Goal: Task Accomplishment & Management: Manage account settings

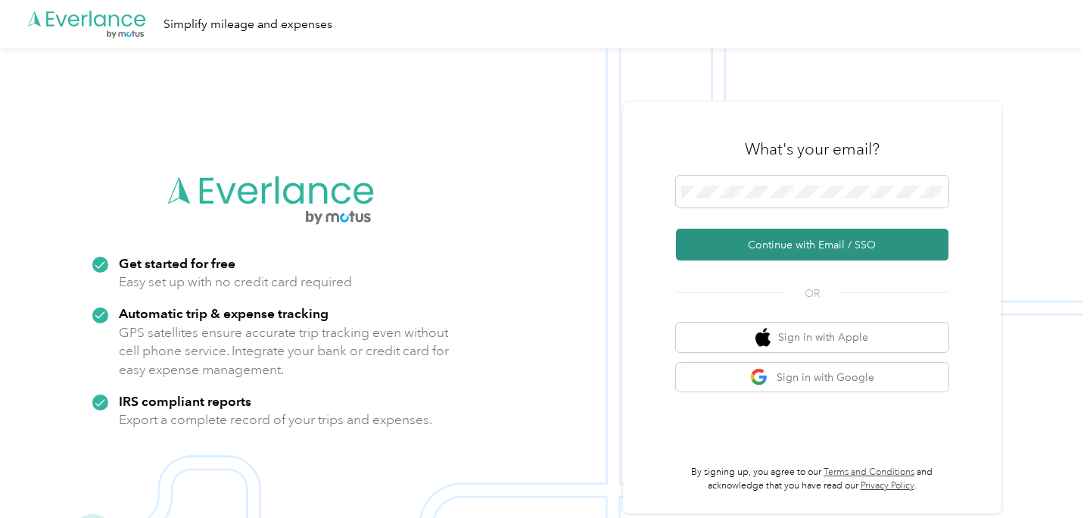
click at [774, 251] on button "Continue with Email / SSO" at bounding box center [812, 245] width 272 height 32
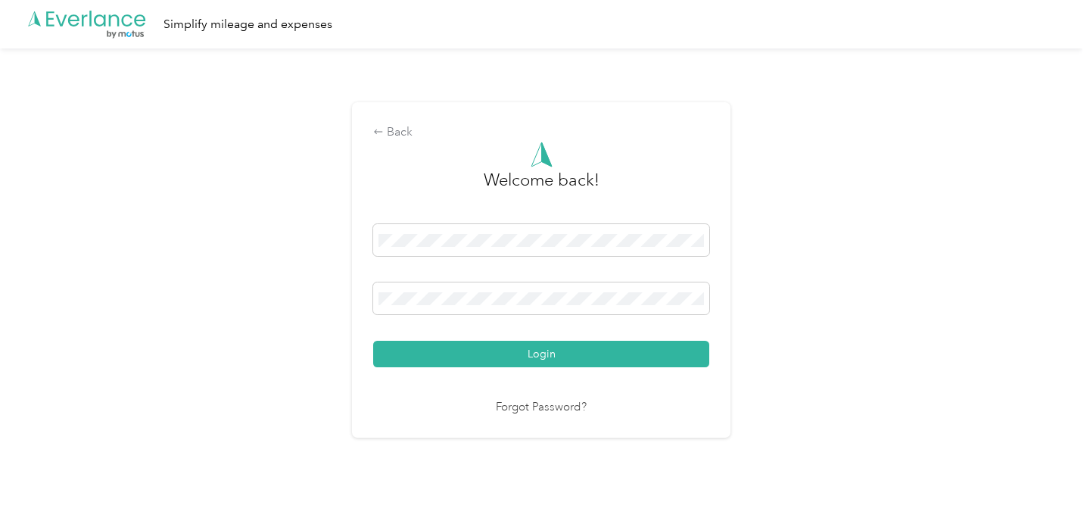
click at [373, 341] on button "Login" at bounding box center [541, 354] width 336 height 26
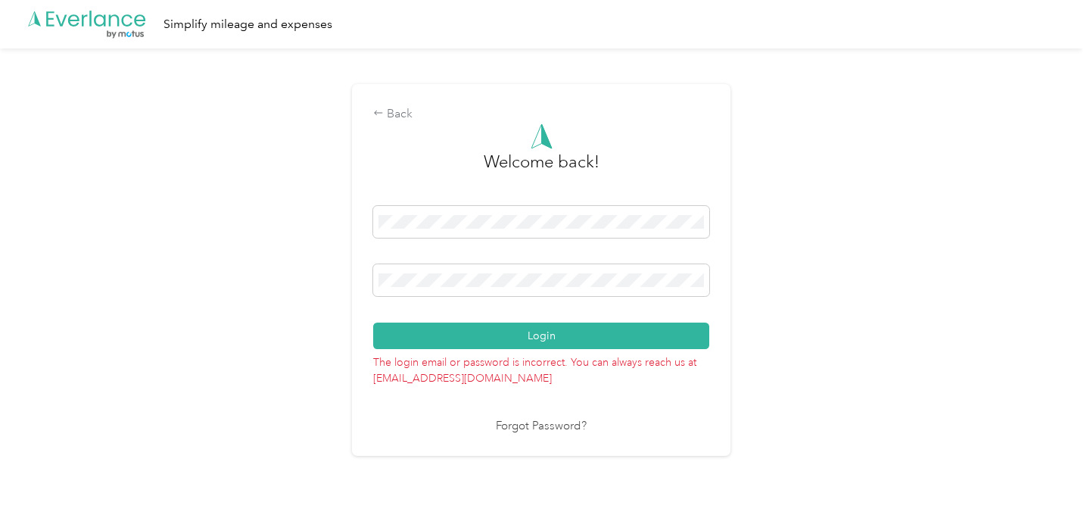
click at [210, 223] on div "Back Welcome back! Login The login email or password is incorrect. You can alwa…" at bounding box center [541, 276] width 1082 height 456
click at [373, 322] on button "Login" at bounding box center [541, 335] width 336 height 26
click at [310, 262] on div "Back Welcome back! Login The login email or password is incorrect. You can alwa…" at bounding box center [541, 276] width 1082 height 456
click at [373, 322] on button "Login" at bounding box center [541, 335] width 336 height 26
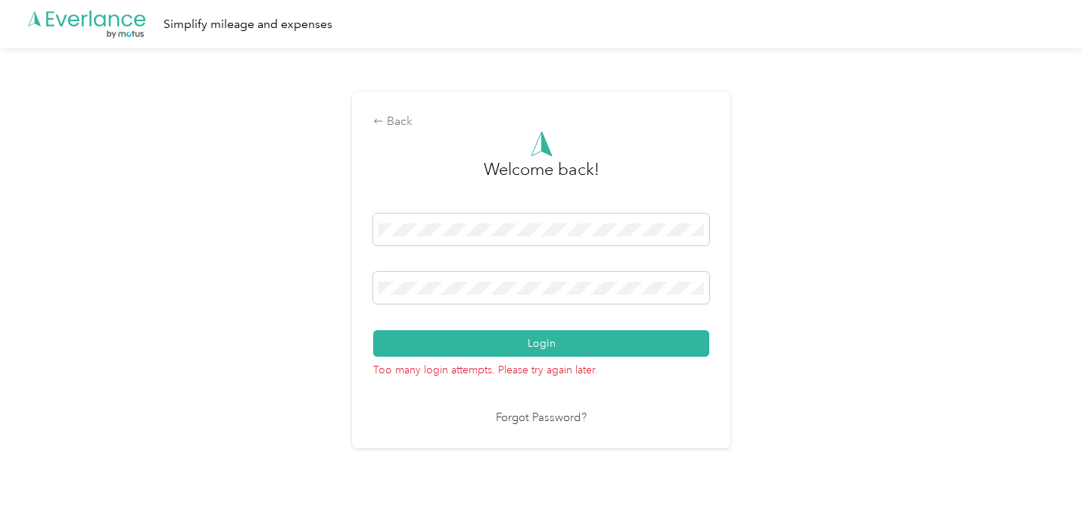
click at [555, 422] on link "Forgot Password?" at bounding box center [541, 417] width 91 height 17
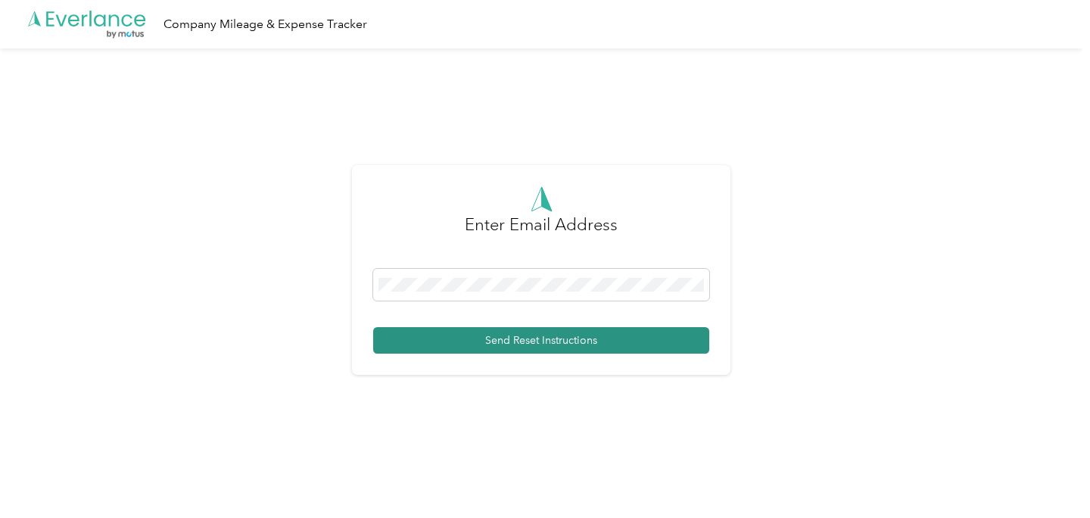
click at [521, 341] on button "Send Reset Instructions" at bounding box center [541, 340] width 336 height 26
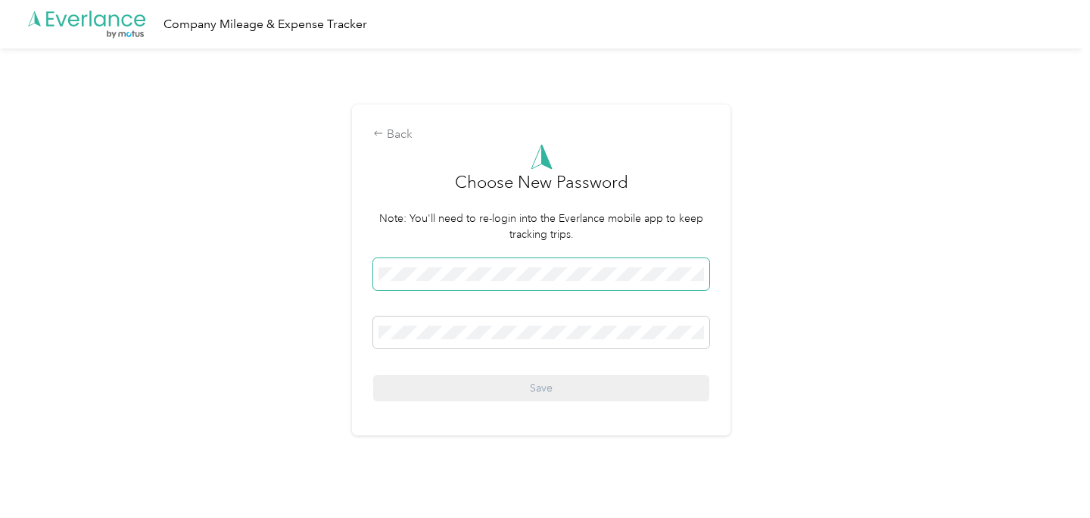
click at [495, 266] on span at bounding box center [541, 274] width 336 height 32
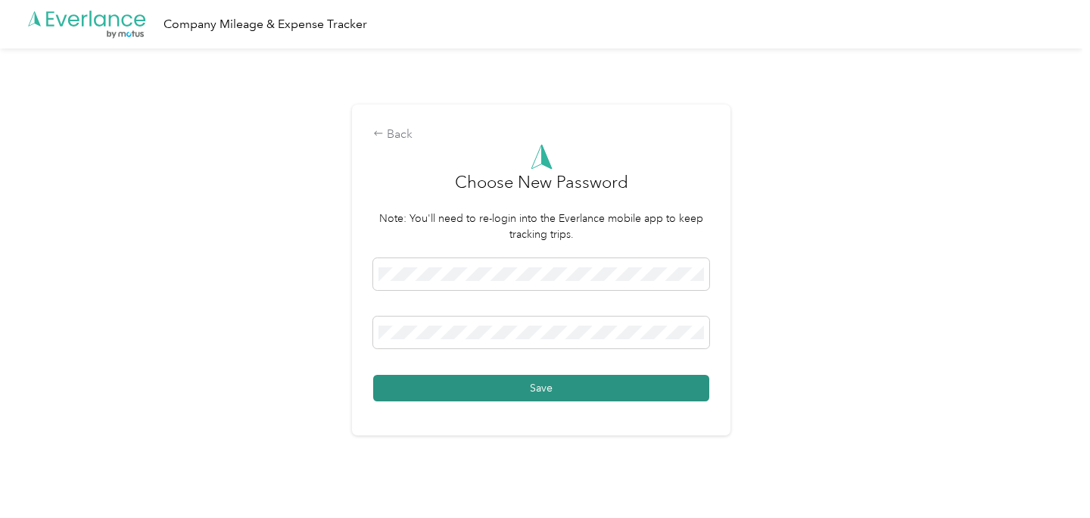
click at [569, 386] on button "Save" at bounding box center [541, 388] width 336 height 26
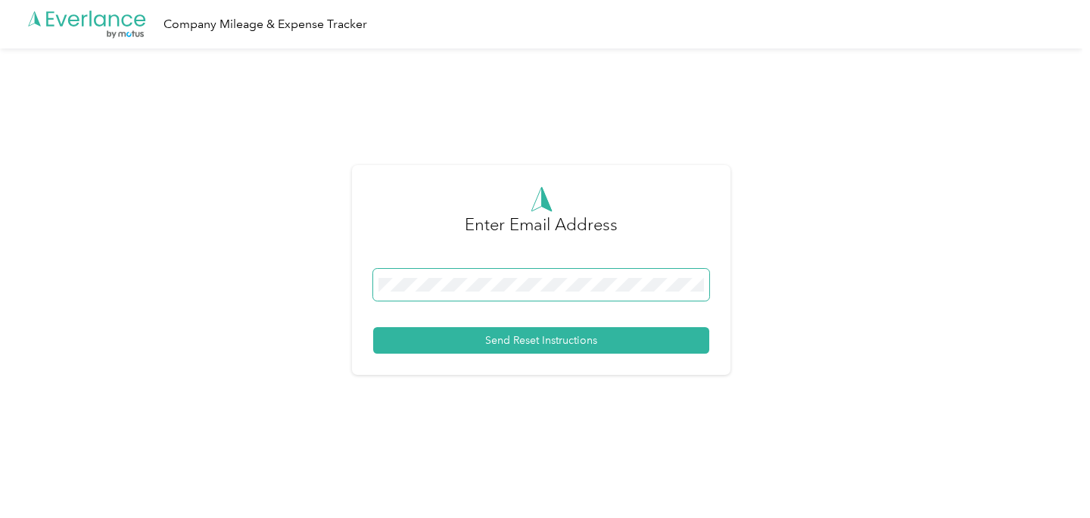
click at [404, 293] on span at bounding box center [541, 285] width 336 height 32
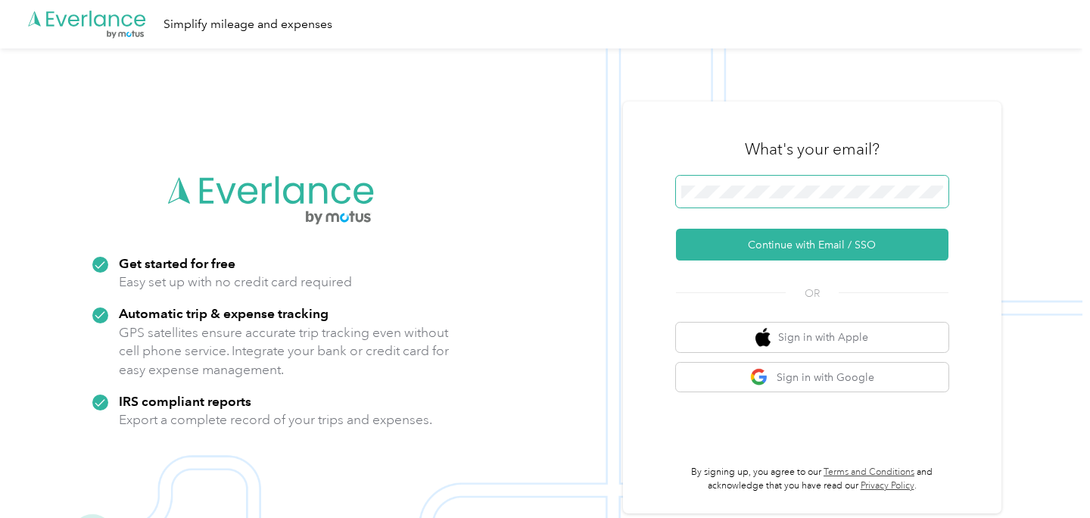
click at [801, 188] on span at bounding box center [812, 192] width 272 height 32
click at [854, 279] on div "What's your email? Continue with Email / SSO OR Sign in with Apple Sign in with…" at bounding box center [812, 307] width 272 height 369
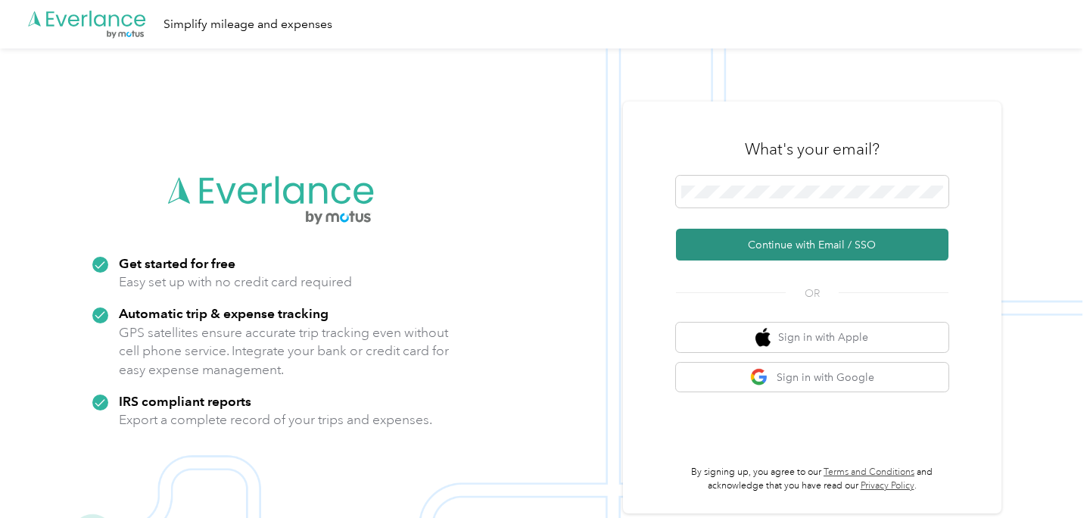
click at [845, 244] on button "Continue with Email / SSO" at bounding box center [812, 245] width 272 height 32
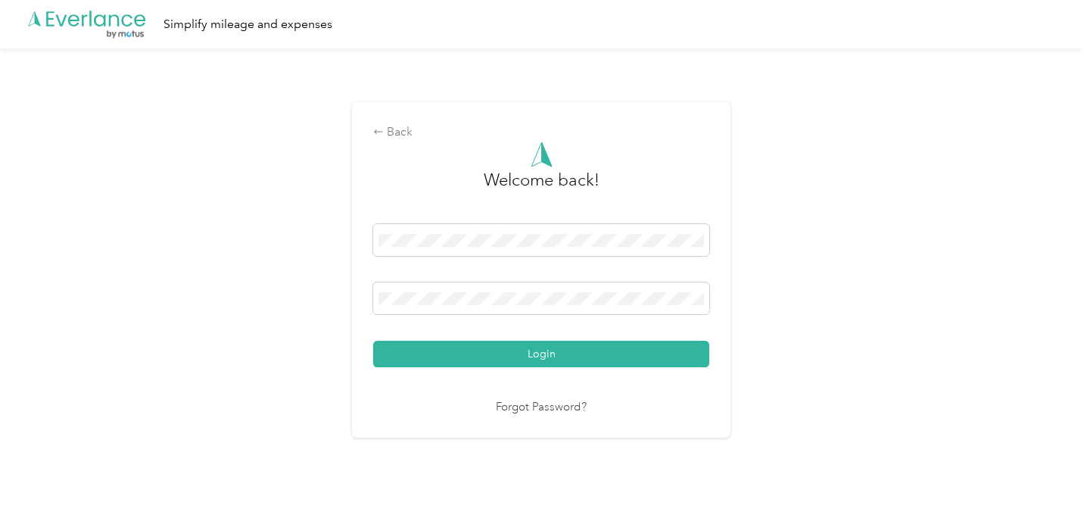
click at [373, 341] on button "Login" at bounding box center [541, 354] width 336 height 26
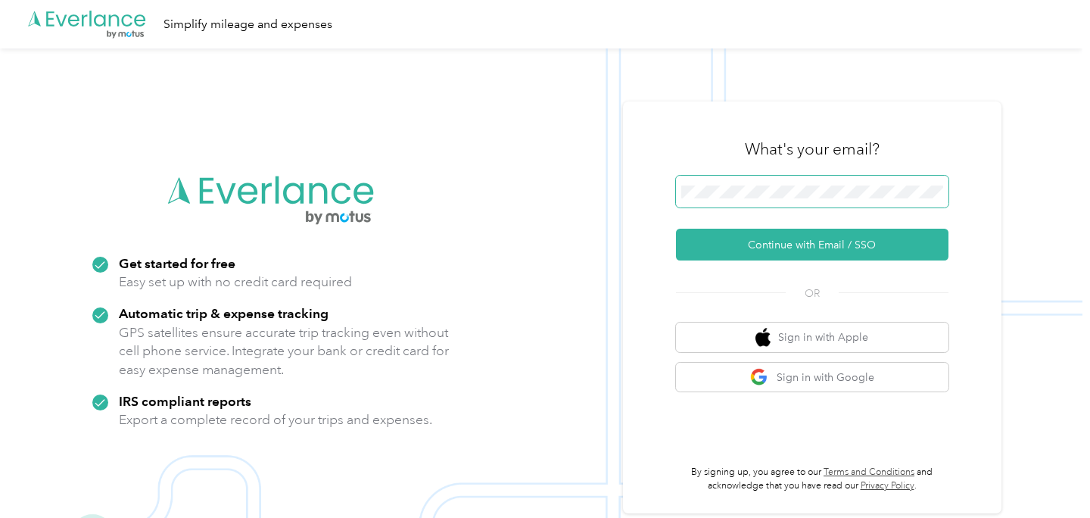
click at [733, 183] on span at bounding box center [812, 192] width 272 height 32
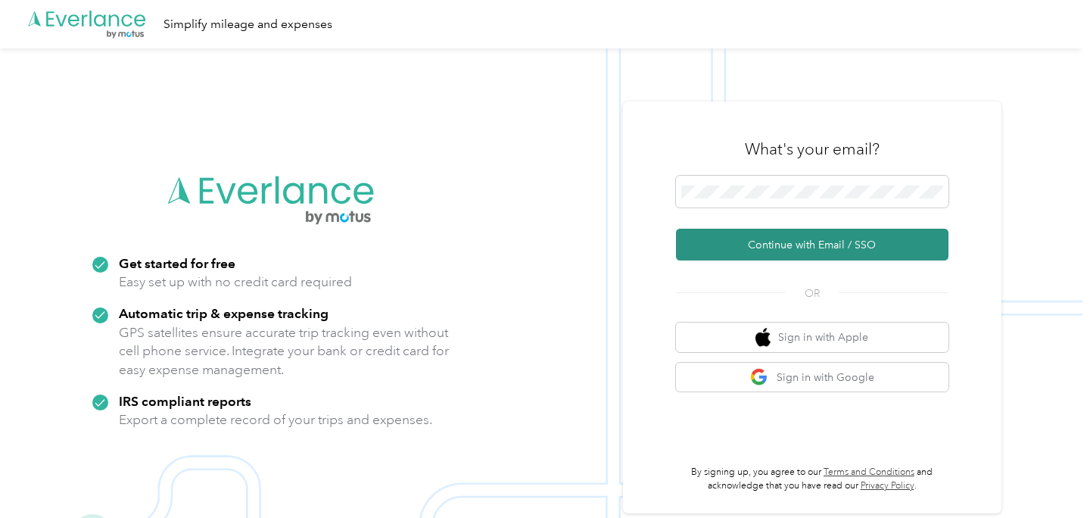
click at [820, 248] on button "Continue with Email / SSO" at bounding box center [812, 245] width 272 height 32
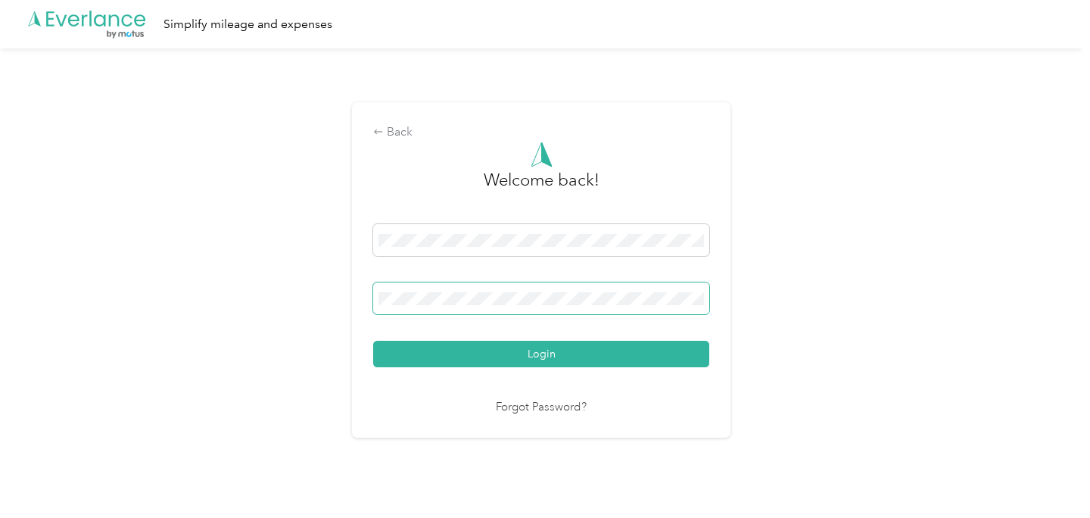
click at [373, 341] on button "Login" at bounding box center [541, 354] width 336 height 26
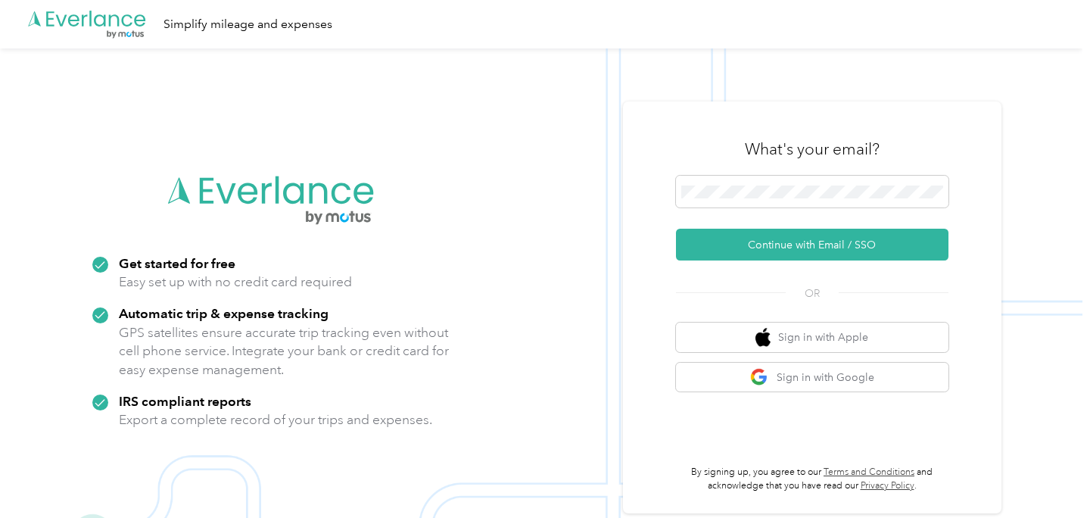
scroll to position [48, 0]
click at [764, 180] on span at bounding box center [812, 192] width 272 height 32
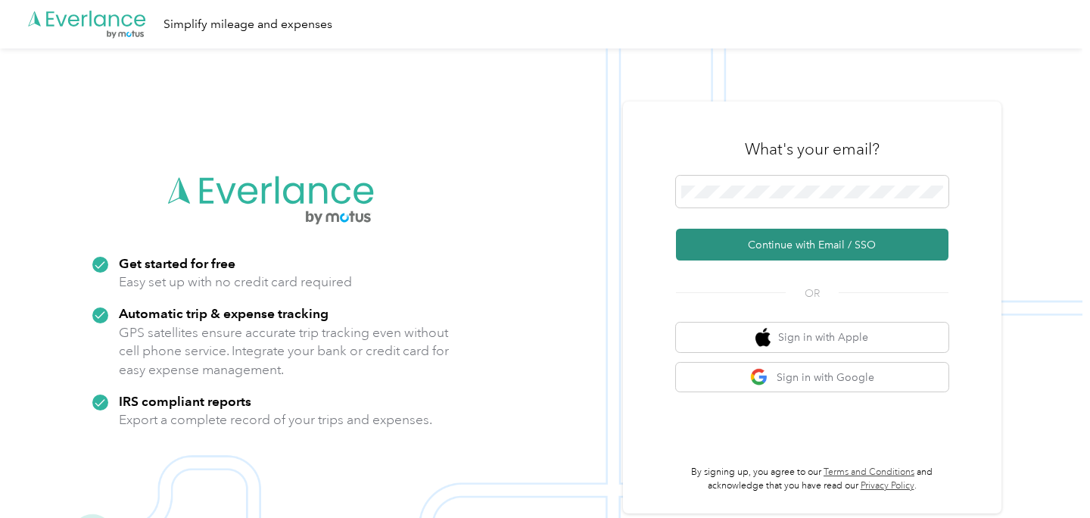
click at [766, 245] on button "Continue with Email / SSO" at bounding box center [812, 245] width 272 height 32
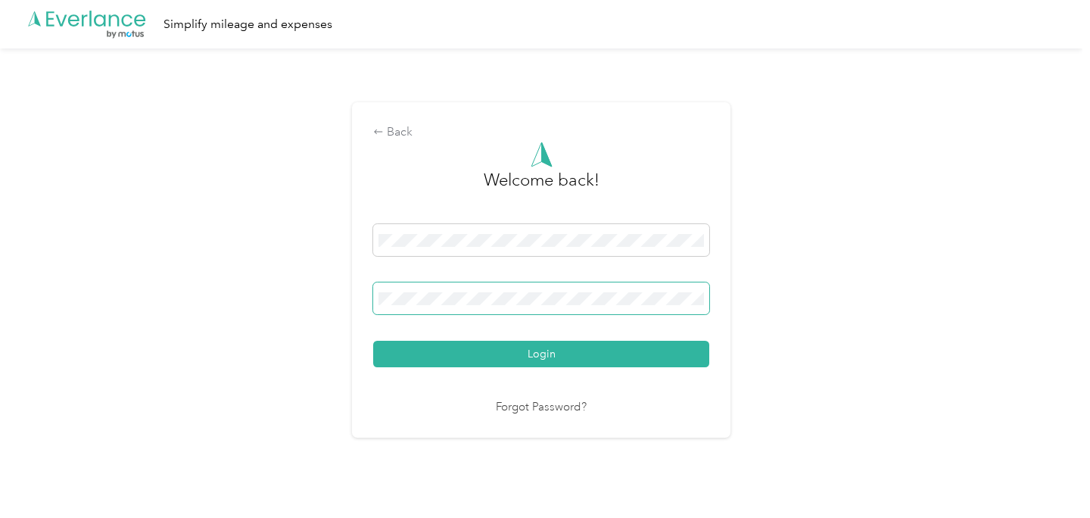
click at [373, 341] on button "Login" at bounding box center [541, 354] width 336 height 26
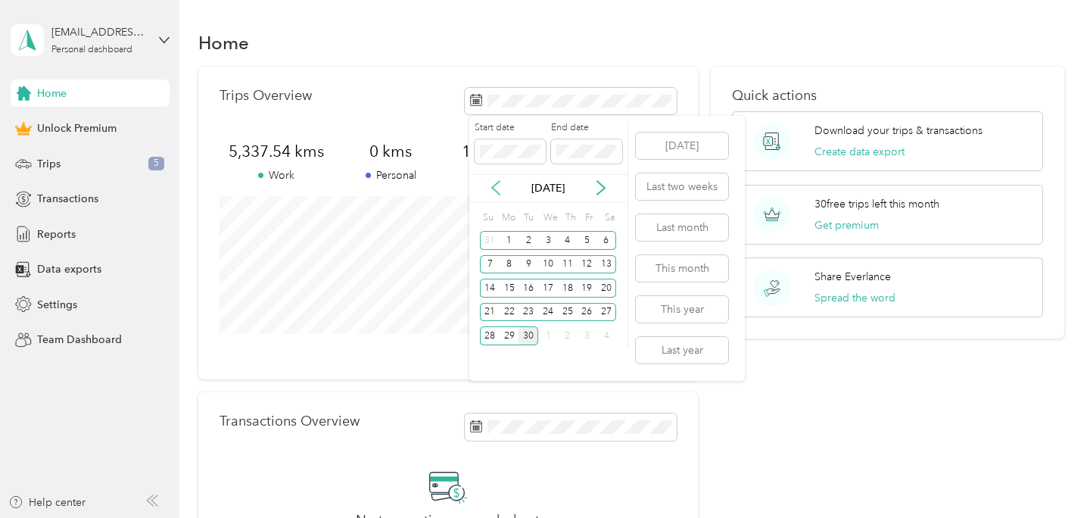
click at [499, 188] on icon at bounding box center [495, 187] width 15 height 15
click at [587, 238] on div "1" at bounding box center [587, 240] width 20 height 19
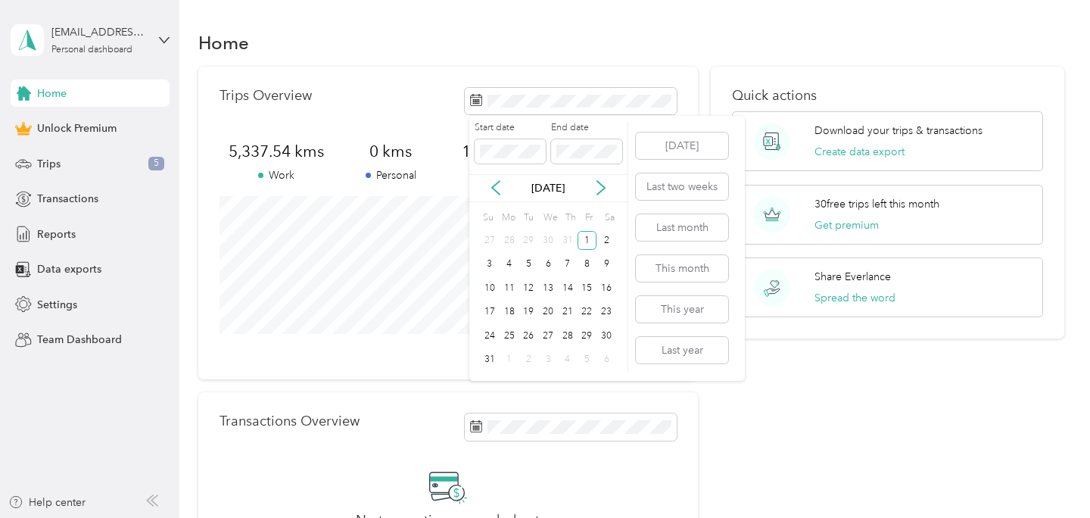
click at [486, 369] on div "31" at bounding box center [490, 359] width 20 height 24
click at [493, 355] on div "31" at bounding box center [490, 359] width 20 height 19
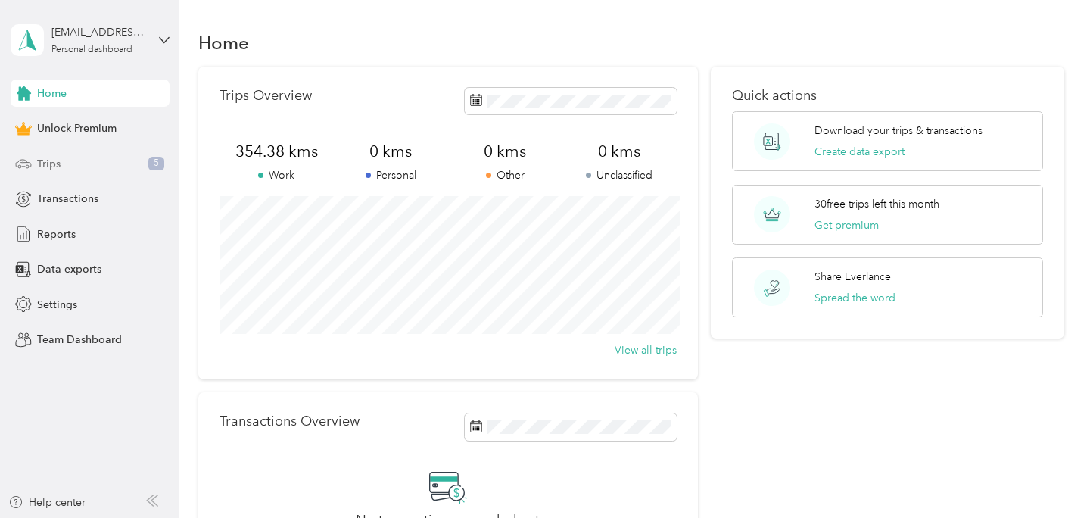
click at [58, 163] on span "Trips" at bounding box center [48, 164] width 23 height 16
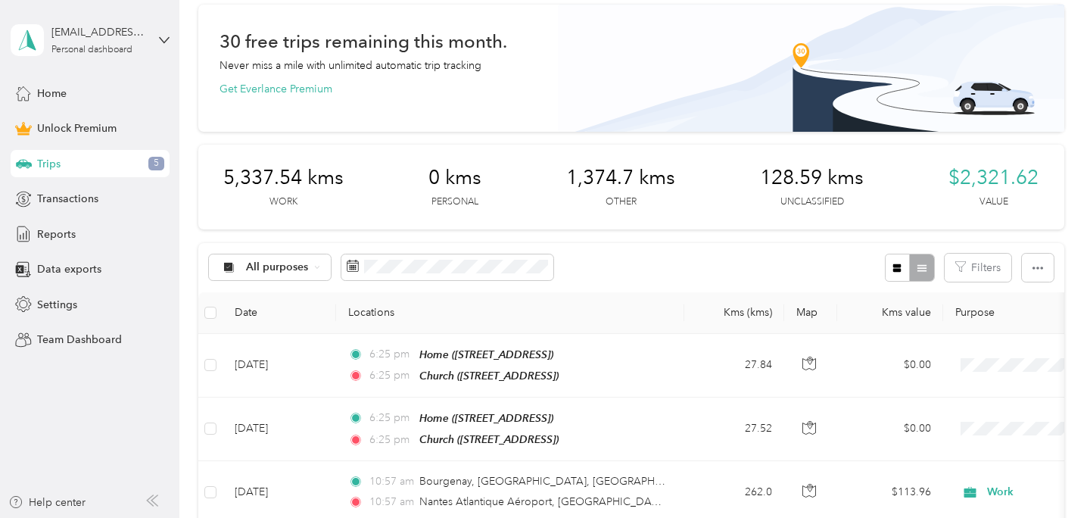
scroll to position [92, 0]
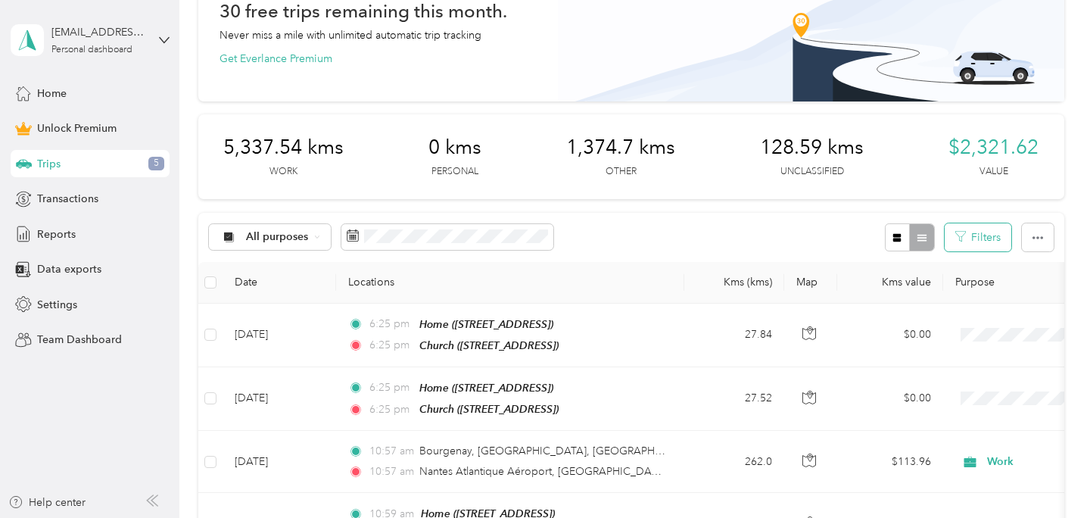
click at [976, 243] on button "Filters" at bounding box center [978, 237] width 67 height 28
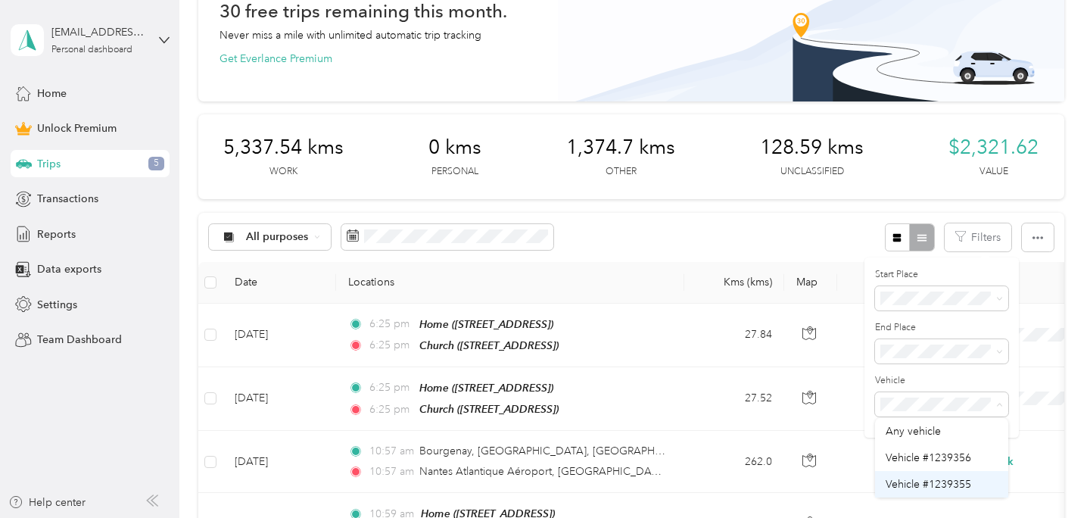
click at [959, 480] on span "Vehicle #1239355" at bounding box center [929, 484] width 86 height 13
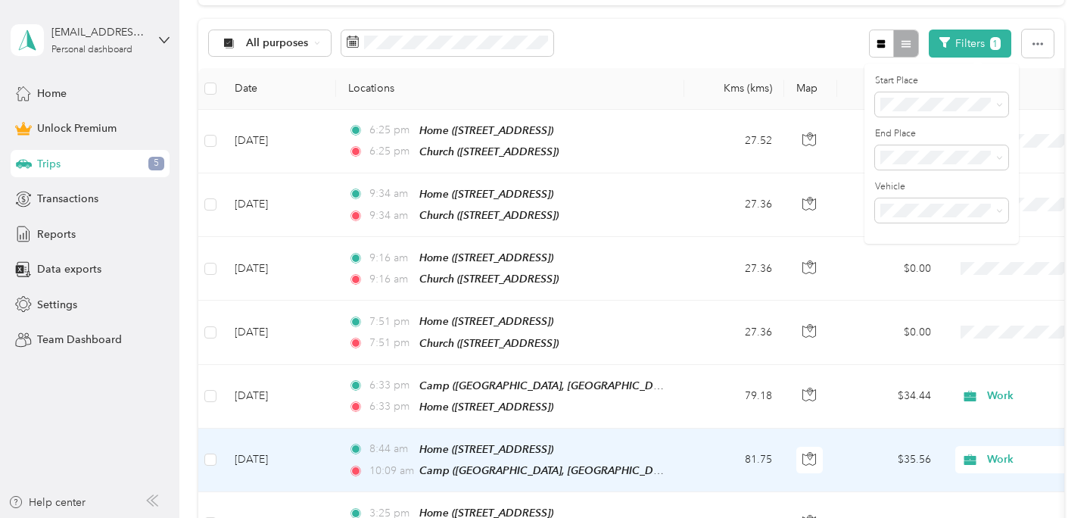
scroll to position [288, 0]
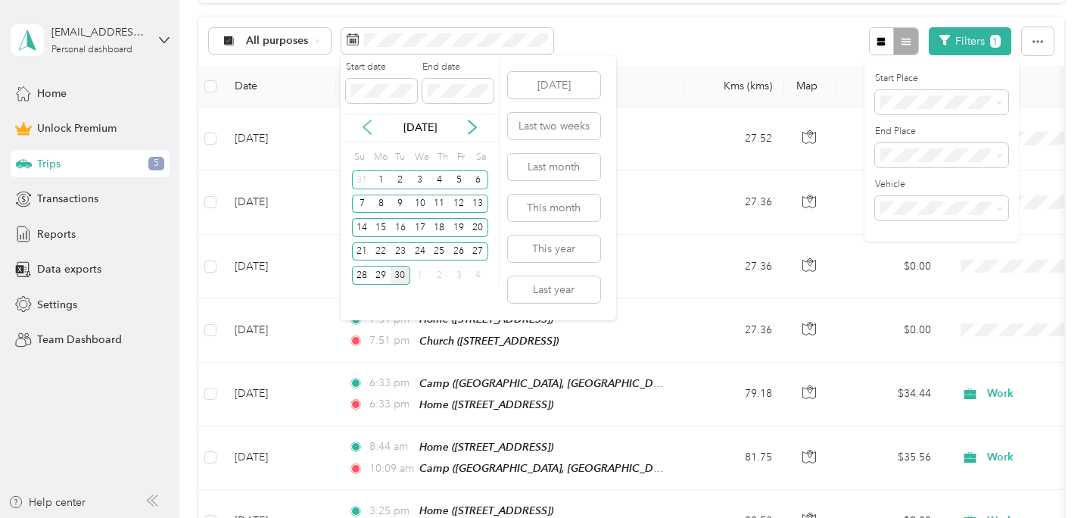
click at [366, 126] on icon at bounding box center [367, 127] width 15 height 15
click at [456, 179] on div "1" at bounding box center [459, 179] width 20 height 19
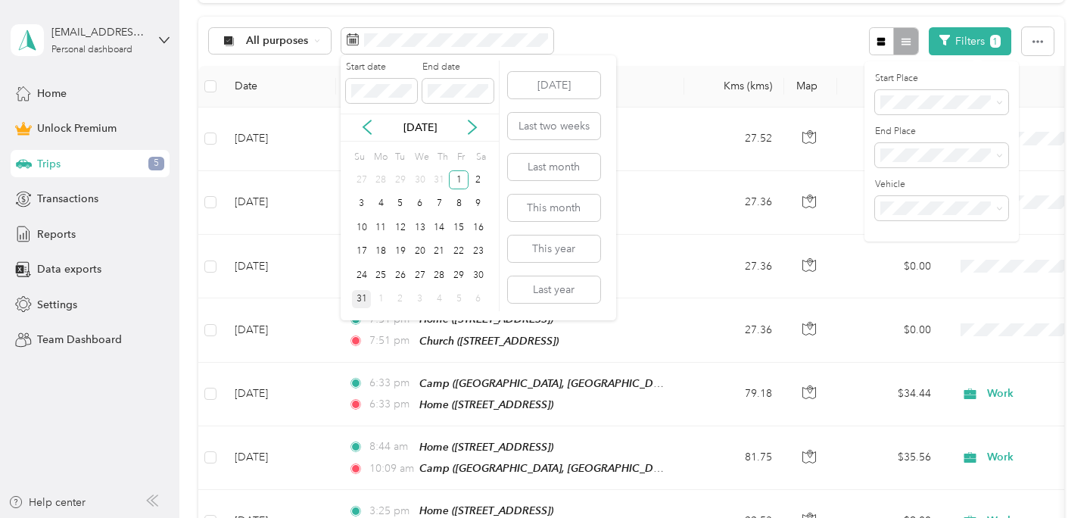
click at [356, 300] on div "31" at bounding box center [362, 299] width 20 height 19
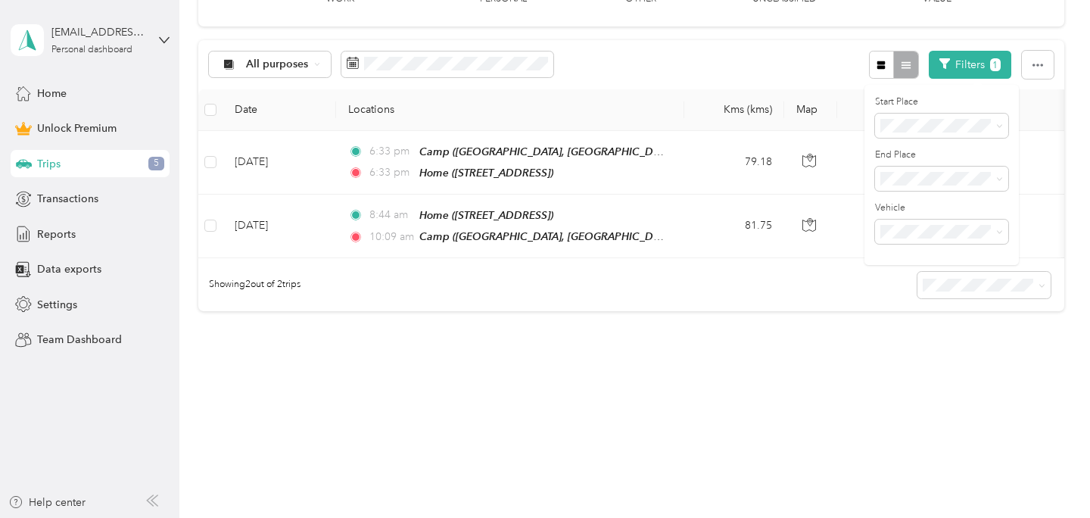
scroll to position [236, 0]
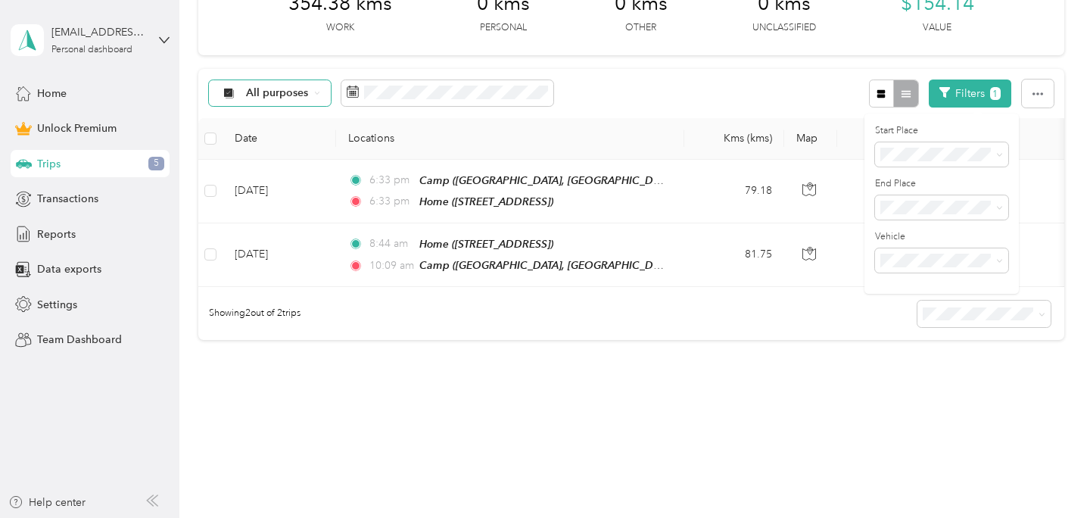
click at [310, 92] on div "All purposes" at bounding box center [270, 93] width 123 height 26
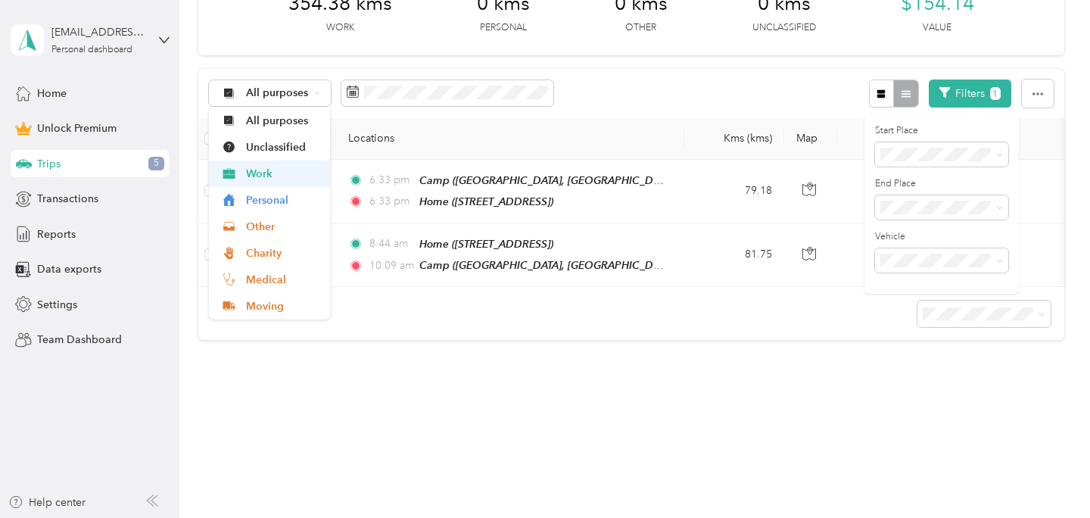
click at [291, 179] on span "Work" at bounding box center [282, 174] width 73 height 16
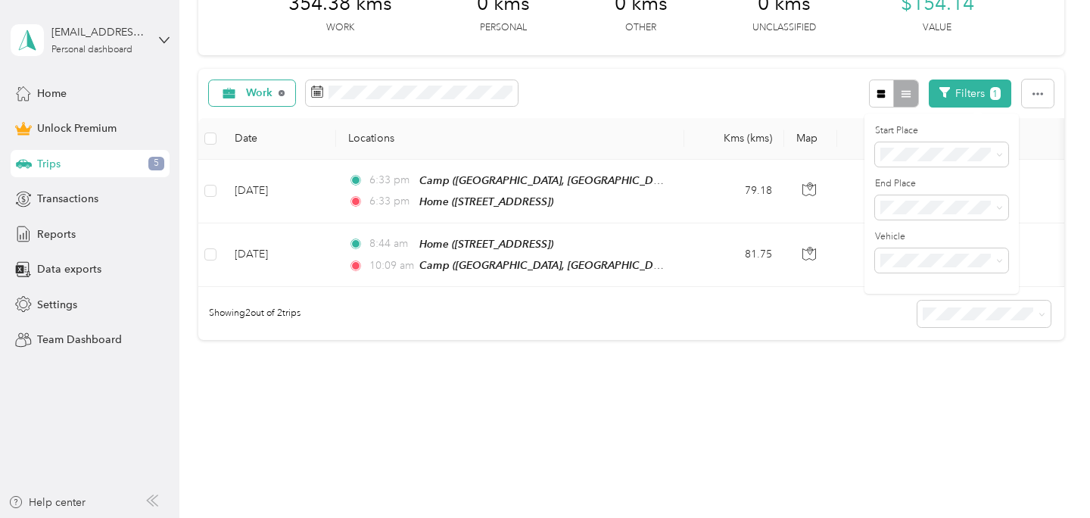
click at [282, 92] on icon at bounding box center [282, 93] width 6 height 6
click at [282, 92] on span "All purposes" at bounding box center [277, 93] width 63 height 11
click at [285, 147] on span "Unclassified" at bounding box center [282, 147] width 73 height 16
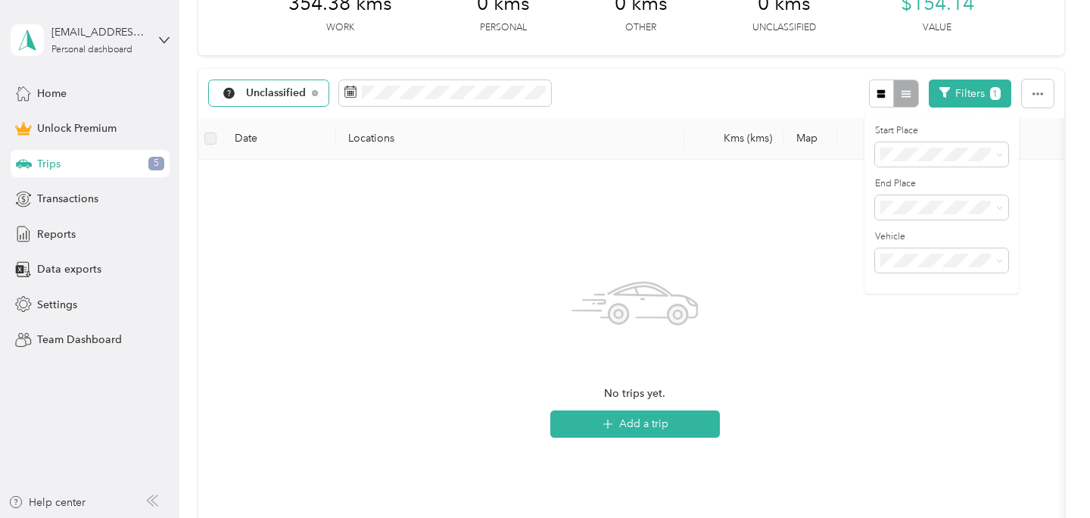
click at [307, 92] on div "Unclassified" at bounding box center [269, 93] width 120 height 26
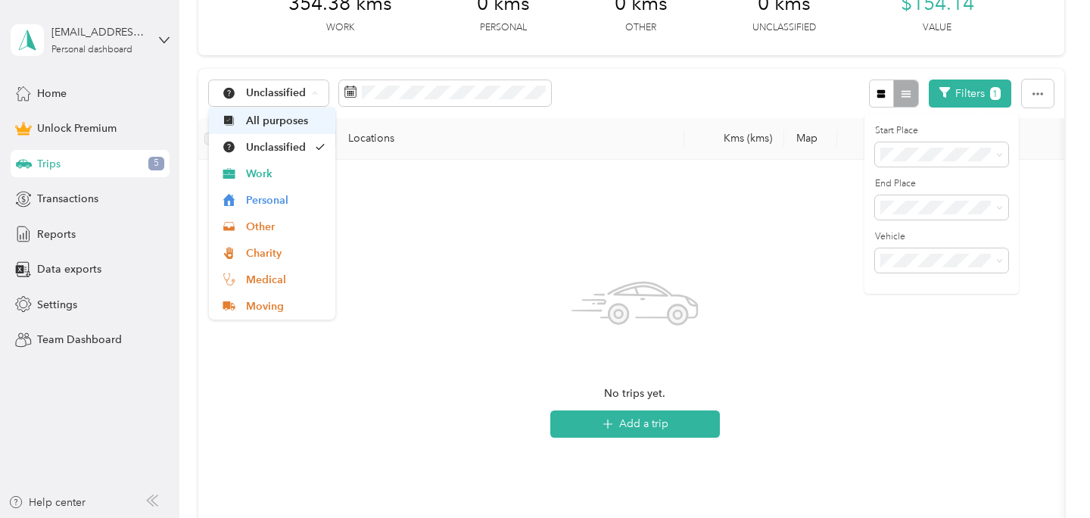
click at [295, 122] on span "All purposes" at bounding box center [285, 121] width 79 height 16
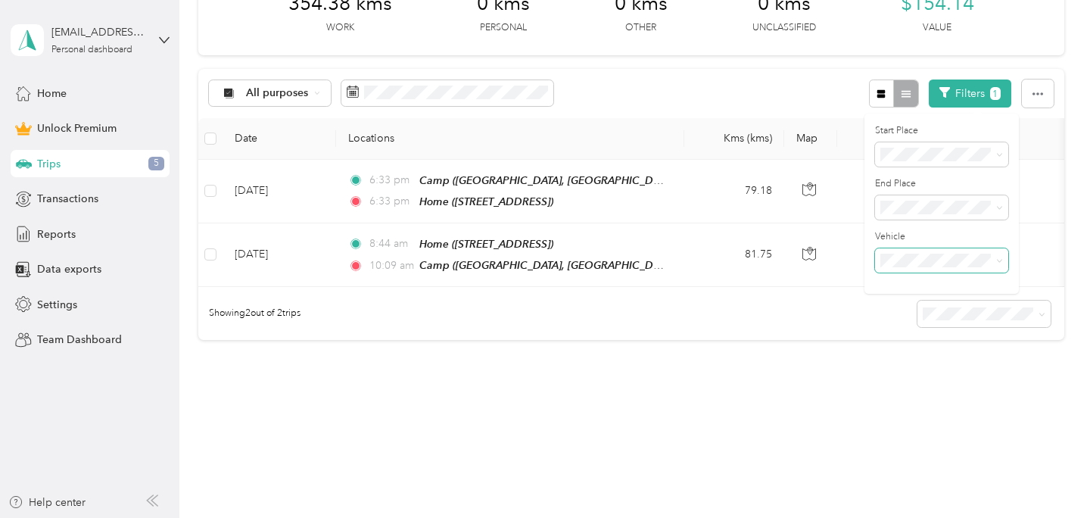
click at [922, 267] on span at bounding box center [941, 260] width 133 height 24
click at [929, 316] on span "Vehicle #1239356" at bounding box center [929, 313] width 86 height 13
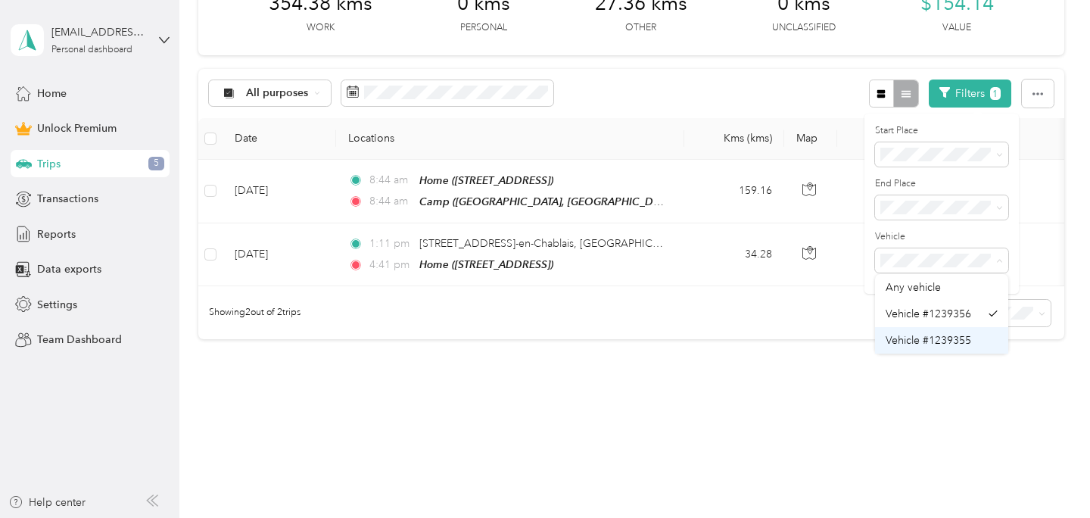
click at [933, 339] on span "Vehicle #1239355" at bounding box center [929, 340] width 86 height 13
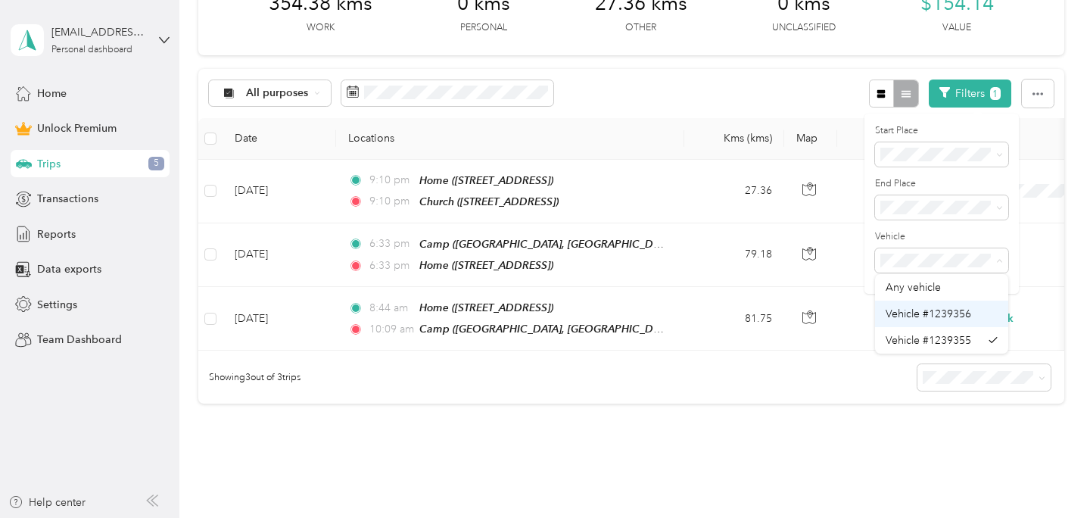
click at [939, 323] on li "Vehicle #1239356" at bounding box center [941, 313] width 133 height 26
